Goal: Task Accomplishment & Management: Manage account settings

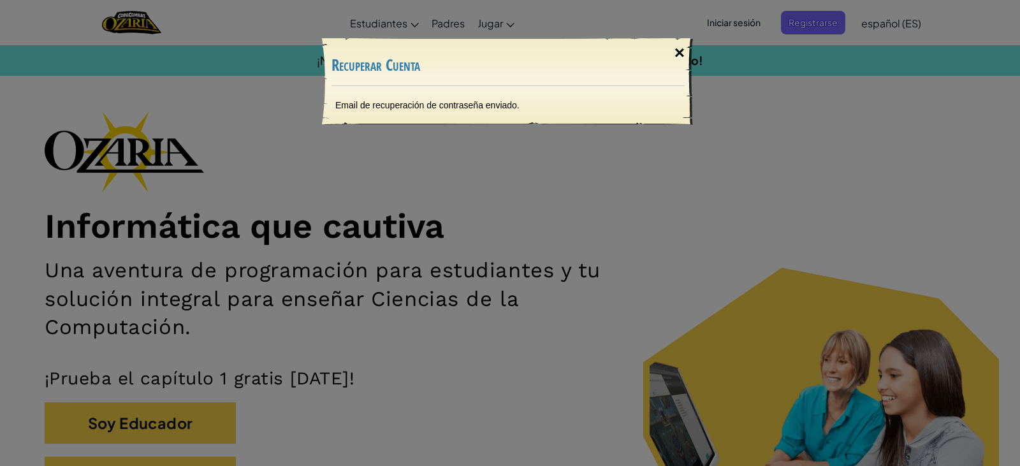
click at [677, 55] on div "×" at bounding box center [679, 52] width 29 height 37
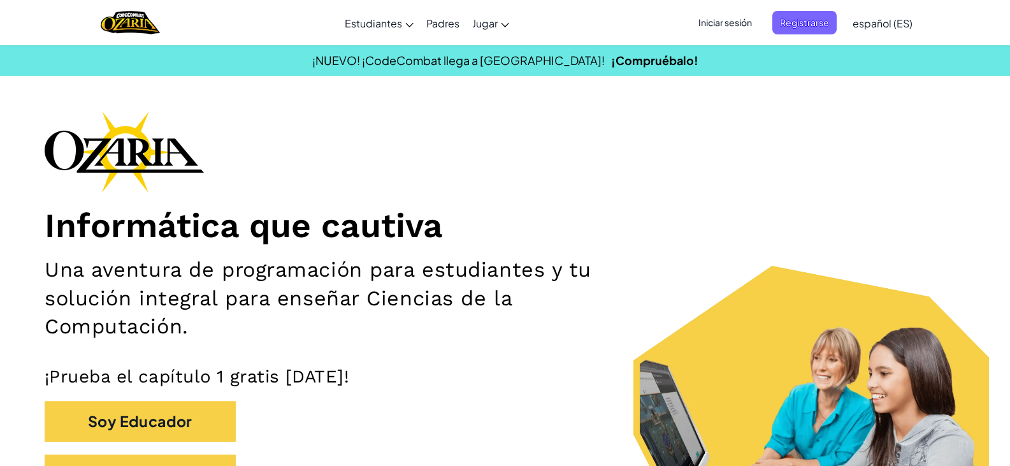
click at [714, 15] on span "Iniciar sesión" at bounding box center [725, 23] width 69 height 24
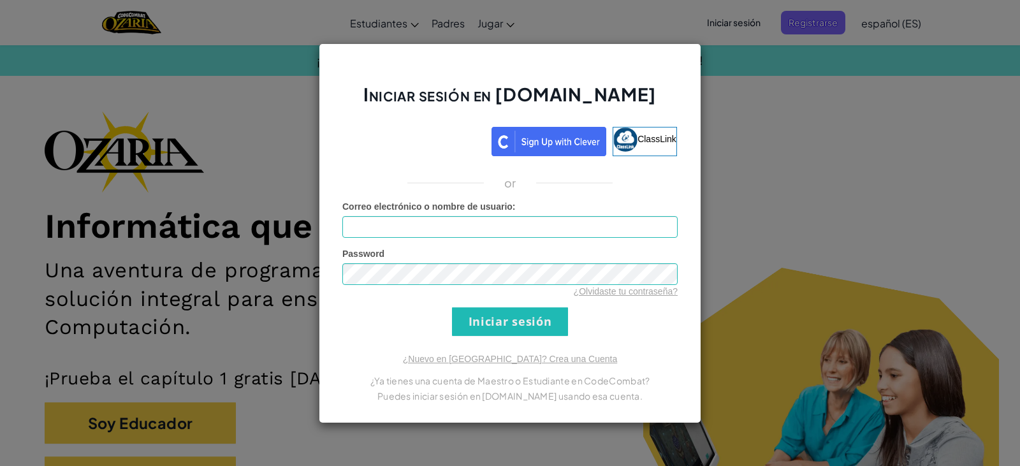
drag, startPoint x: 491, startPoint y: 214, endPoint x: 495, endPoint y: 221, distance: 8.0
click at [492, 216] on div "Correo electrónico o nombre de usuario :" at bounding box center [509, 219] width 335 height 38
click at [495, 222] on input "Correo electrónico o nombre de usuario :" at bounding box center [509, 227] width 335 height 22
type input "carlosantoniojauregui9"
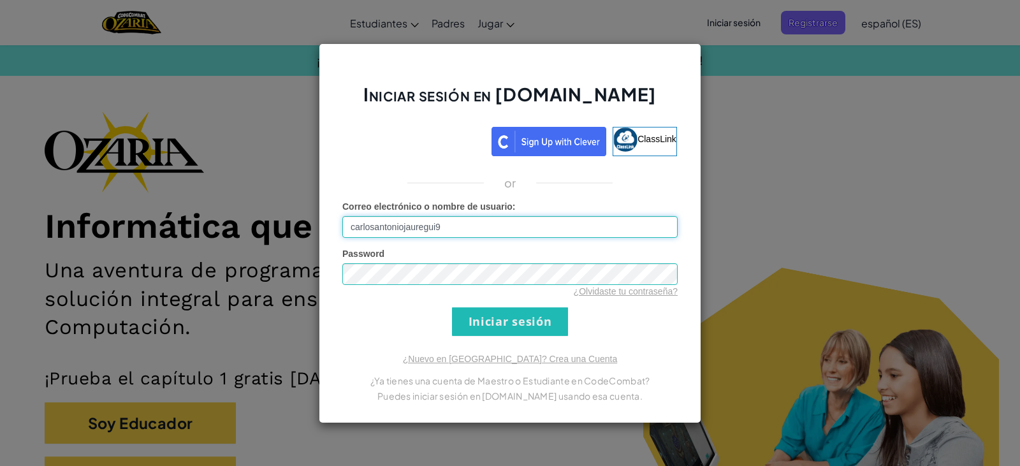
click at [468, 235] on input "carlosantoniojauregui9" at bounding box center [509, 227] width 335 height 22
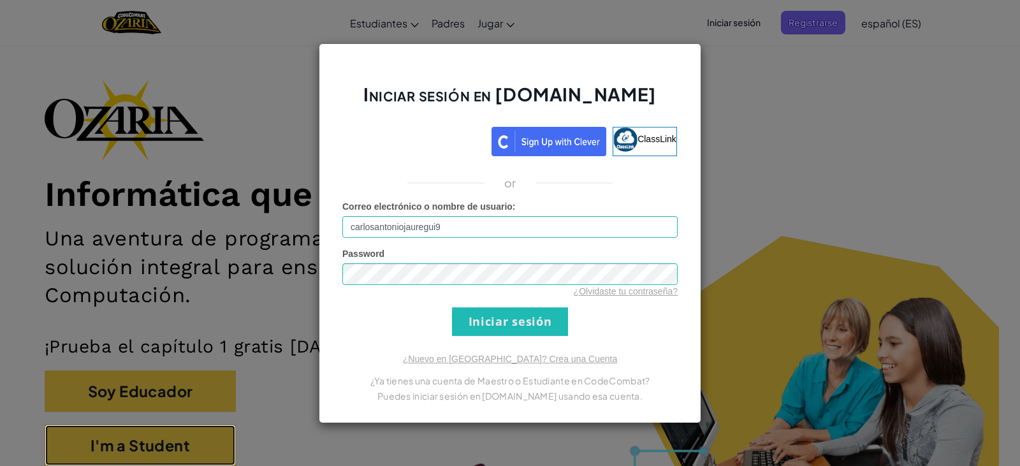
scroll to position [722, 0]
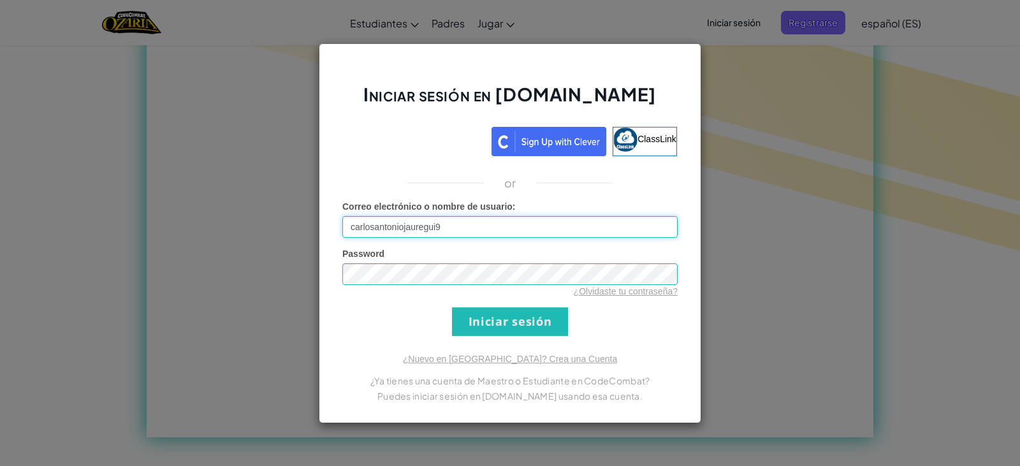
click at [576, 234] on input "carlosantoniojauregui9" at bounding box center [509, 227] width 335 height 22
click at [469, 233] on input "carlosantoniojauregui9" at bounding box center [509, 227] width 335 height 22
type input "[EMAIL_ADDRESS][DOMAIN_NAME]"
click at [543, 316] on input "Iniciar sesión" at bounding box center [510, 321] width 116 height 29
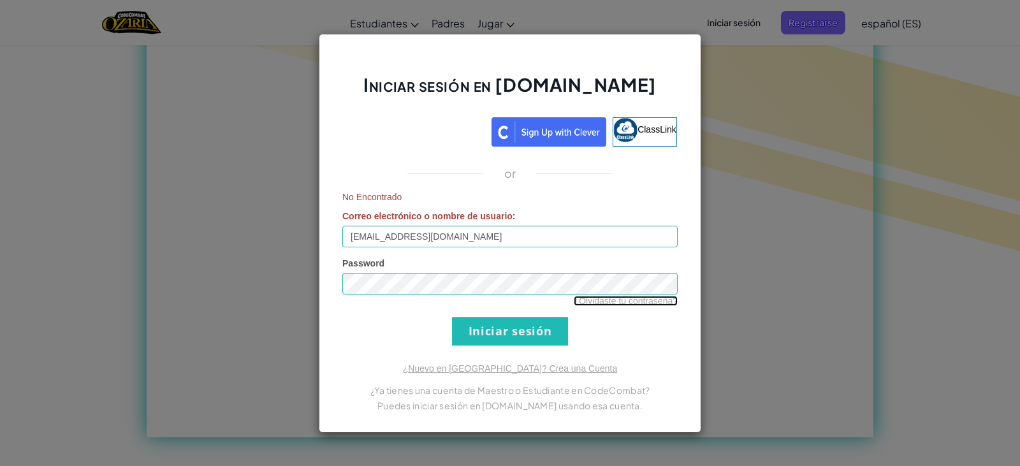
click at [581, 301] on link "¿Olvidaste tu contraseña?" at bounding box center [626, 301] width 104 height 10
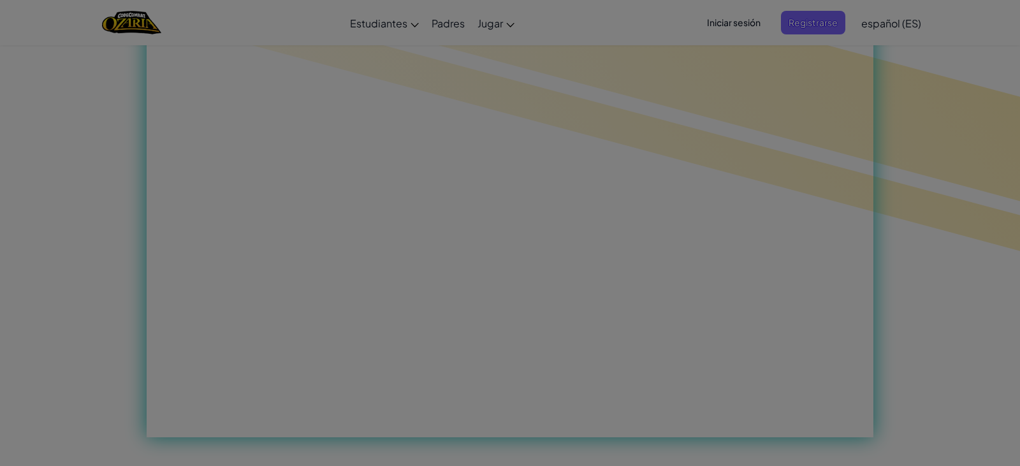
scroll to position [0, 0]
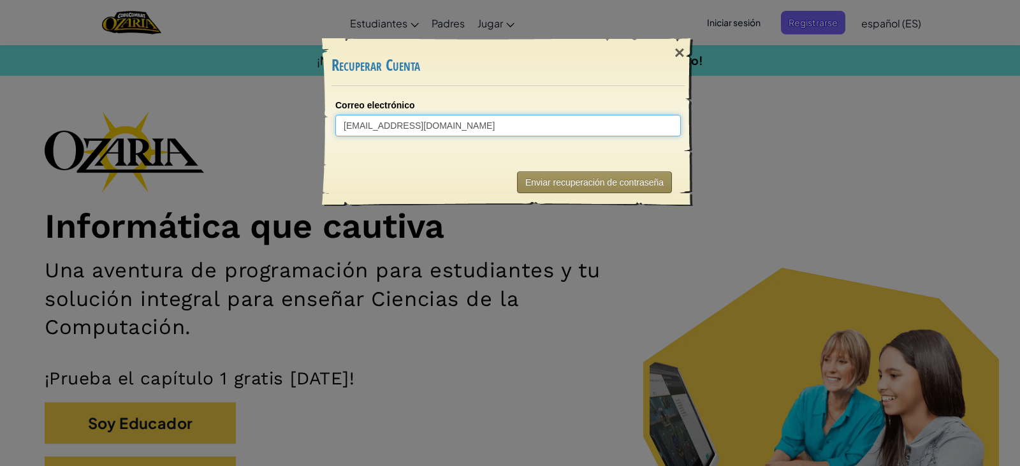
type input "[EMAIL_ADDRESS][DOMAIN_NAME]"
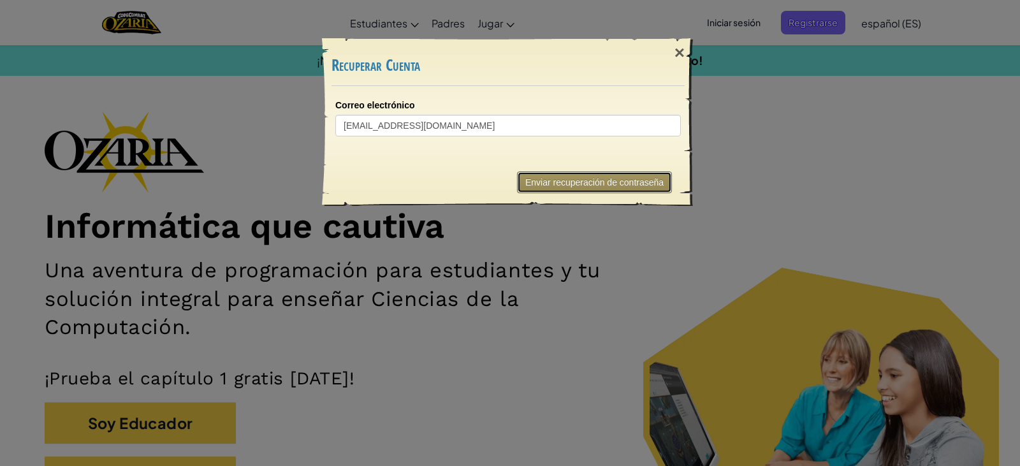
click at [593, 181] on button "Enviar recuperación de contraseña" at bounding box center [594, 182] width 155 height 22
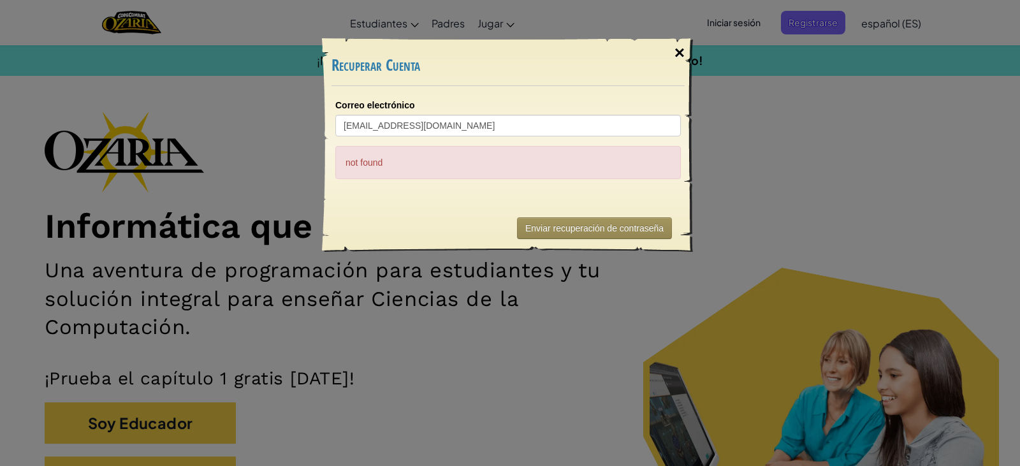
click at [681, 56] on div "×" at bounding box center [679, 52] width 29 height 37
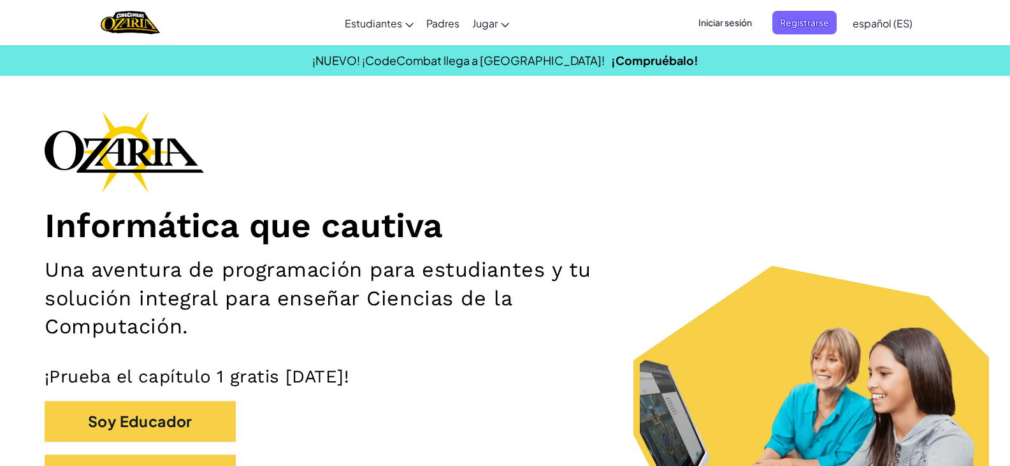
click at [731, 29] on span "Iniciar sesión" at bounding box center [725, 23] width 69 height 24
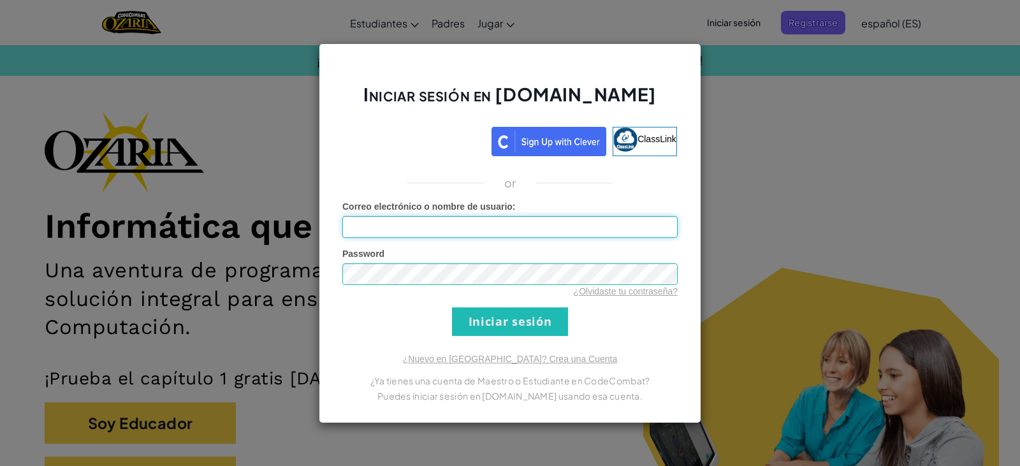
click at [541, 234] on input "Correo electrónico o nombre de usuario :" at bounding box center [509, 227] width 335 height 22
click at [535, 233] on input "Correo electrónico o nombre de usuario :" at bounding box center [509, 227] width 335 height 22
type input "[EMAIL_ADDRESS][DOMAIN_NAME]"
click at [500, 318] on input "Iniciar sesión" at bounding box center [510, 321] width 116 height 29
